Goal: Obtain resource: Obtain resource

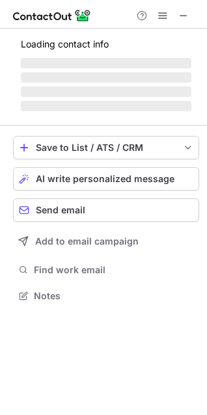
scroll to position [295, 207]
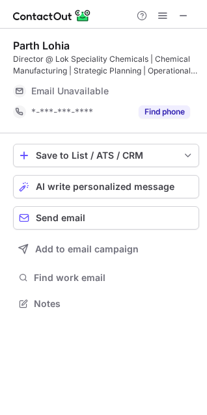
click at [77, 94] on span "Email Unavailable" at bounding box center [69, 91] width 77 height 12
click at [183, 17] on span at bounding box center [183, 15] width 10 height 10
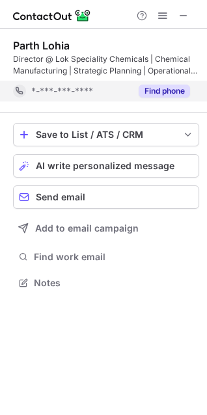
scroll to position [274, 207]
click at [160, 94] on button "Find phone" at bounding box center [164, 91] width 51 height 13
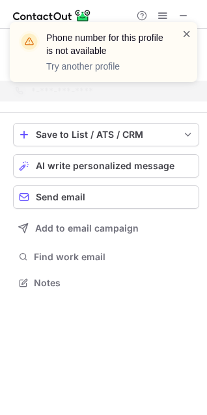
click at [183, 35] on span at bounding box center [186, 33] width 10 height 13
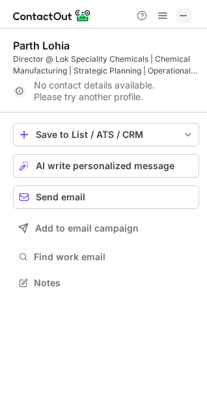
click at [182, 12] on span at bounding box center [183, 15] width 10 height 10
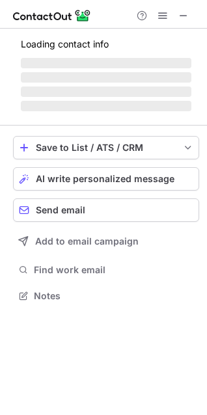
scroll to position [315, 207]
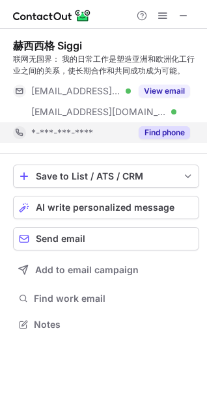
click at [147, 134] on button "Find phone" at bounding box center [164, 132] width 51 height 13
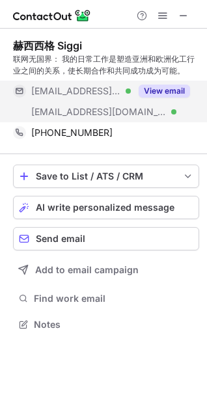
click at [159, 92] on button "View email" at bounding box center [164, 91] width 51 height 13
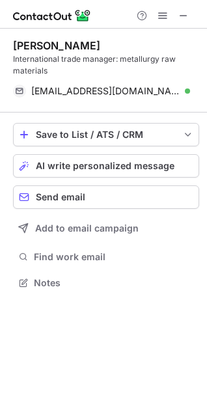
scroll to position [274, 207]
click at [187, 15] on span at bounding box center [183, 15] width 10 height 10
